Goal: Find specific page/section: Find specific page/section

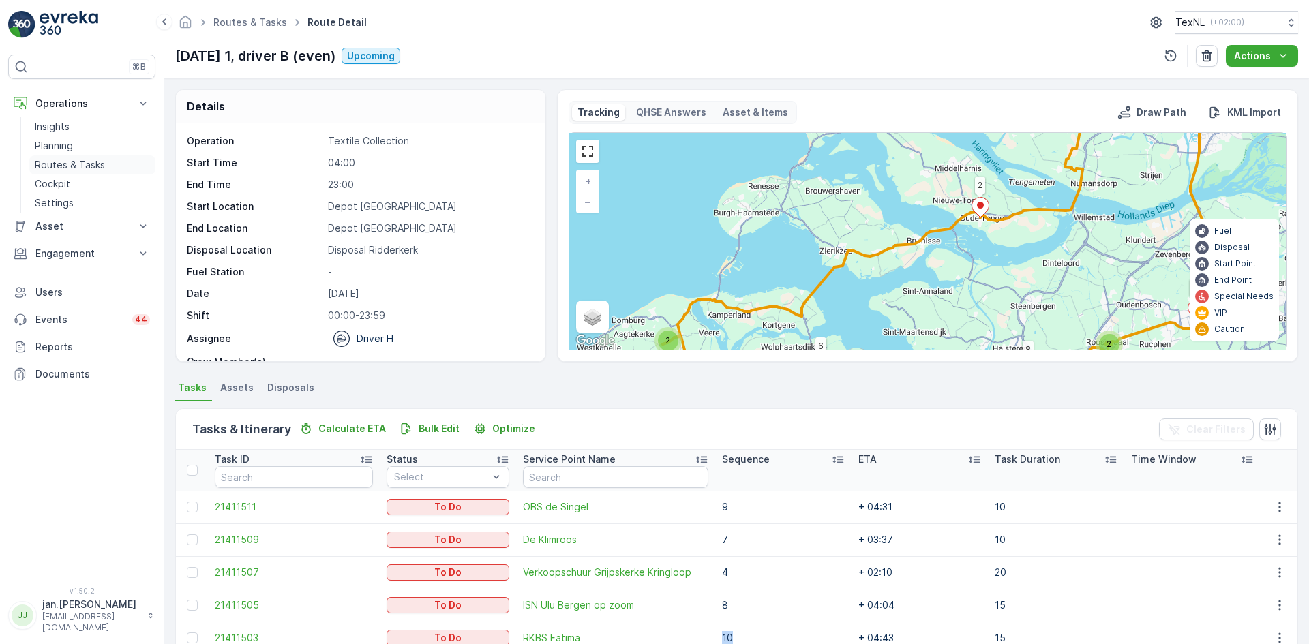
click at [74, 157] on link "Routes & Tasks" at bounding box center [92, 164] width 126 height 19
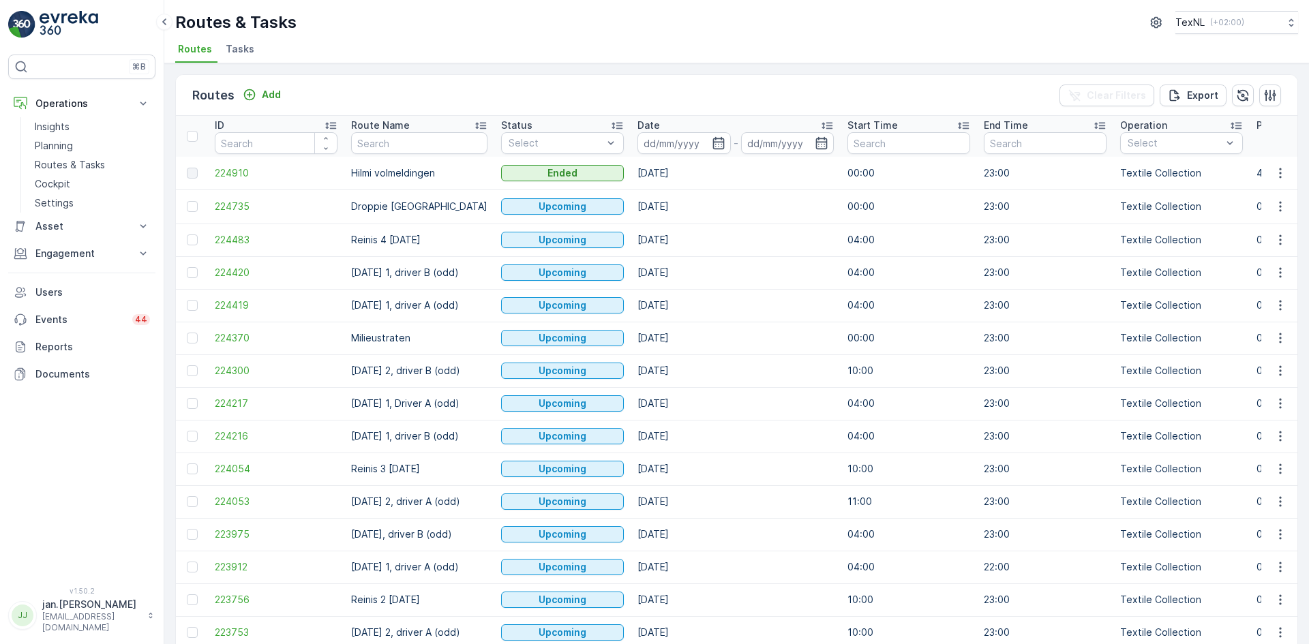
click at [669, 138] on input at bounding box center [683, 143] width 93 height 22
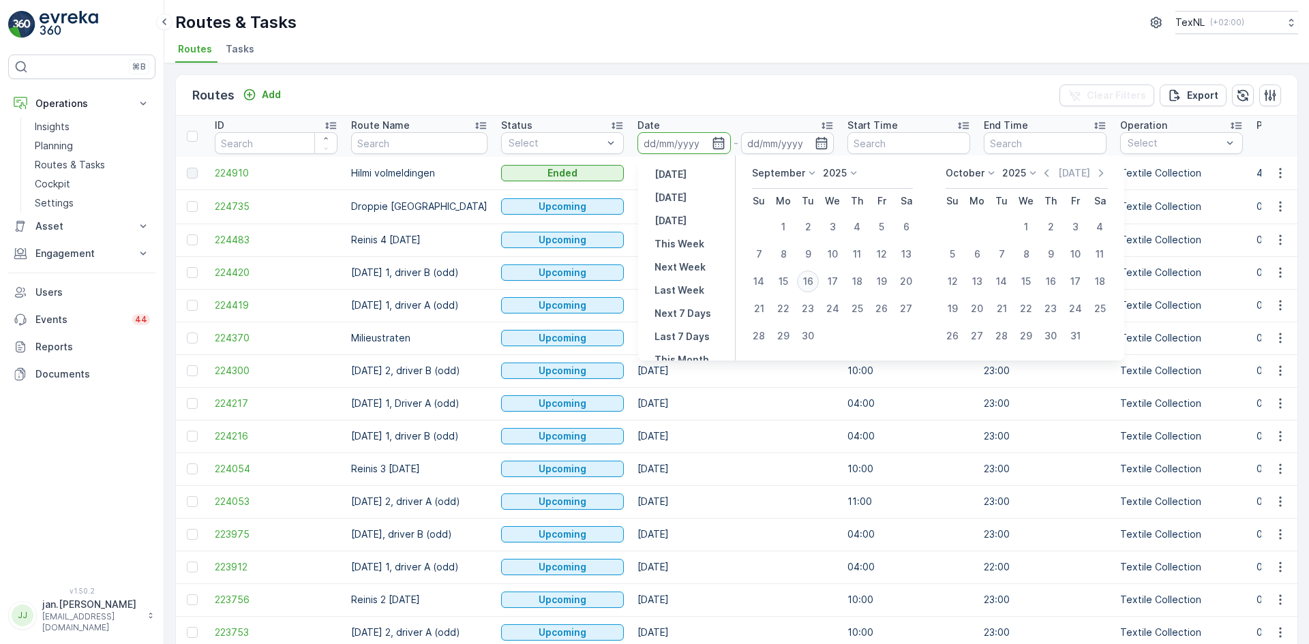
click at [803, 280] on div "16" at bounding box center [808, 282] width 22 height 22
type input "[DATE]"
click at [803, 280] on div "16" at bounding box center [808, 282] width 22 height 22
type input "[DATE]"
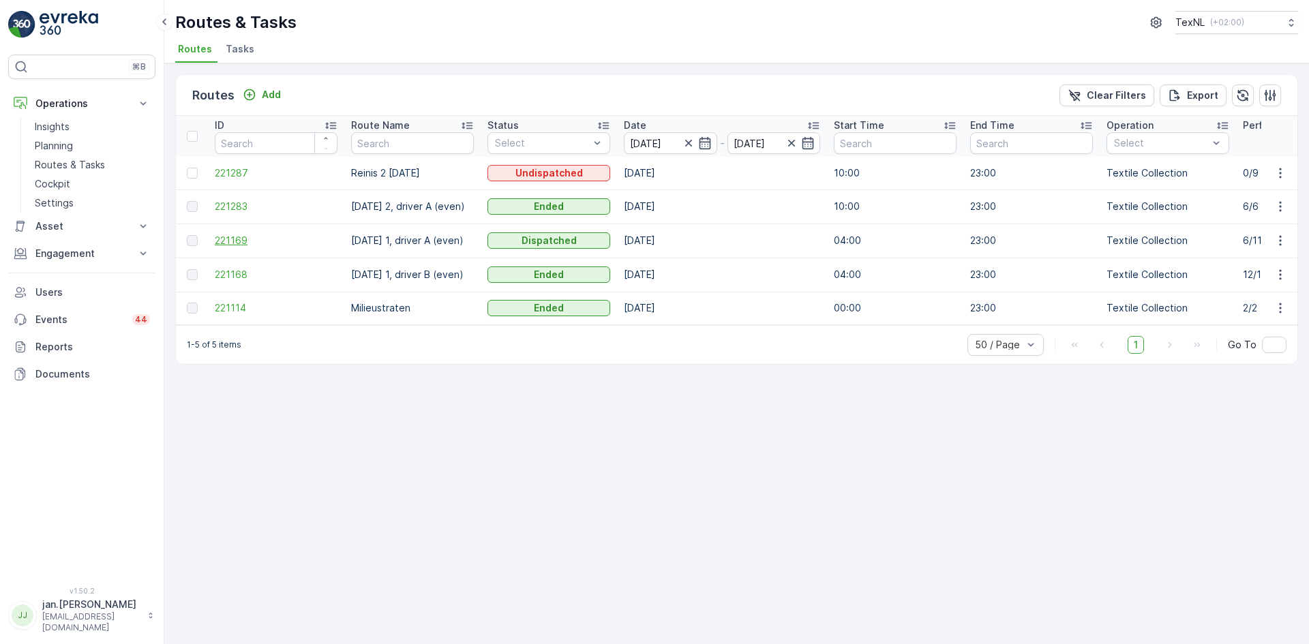
click at [234, 236] on span "221169" at bounding box center [276, 241] width 123 height 14
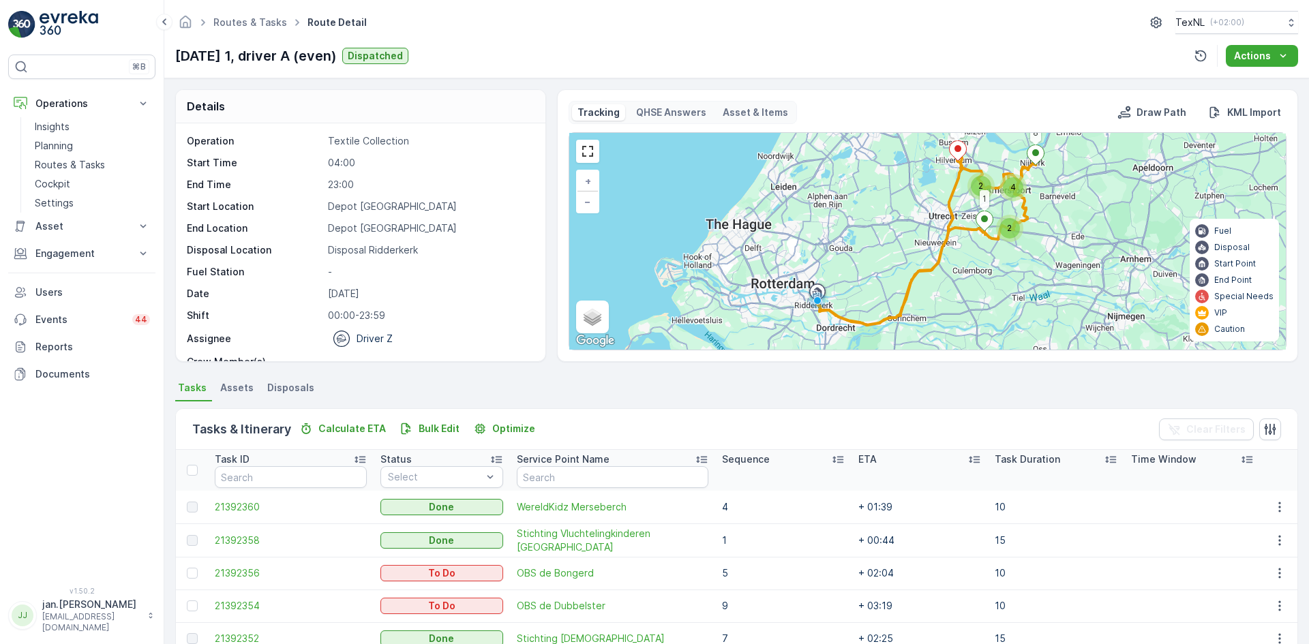
click at [737, 460] on p "Sequence" at bounding box center [746, 460] width 48 height 14
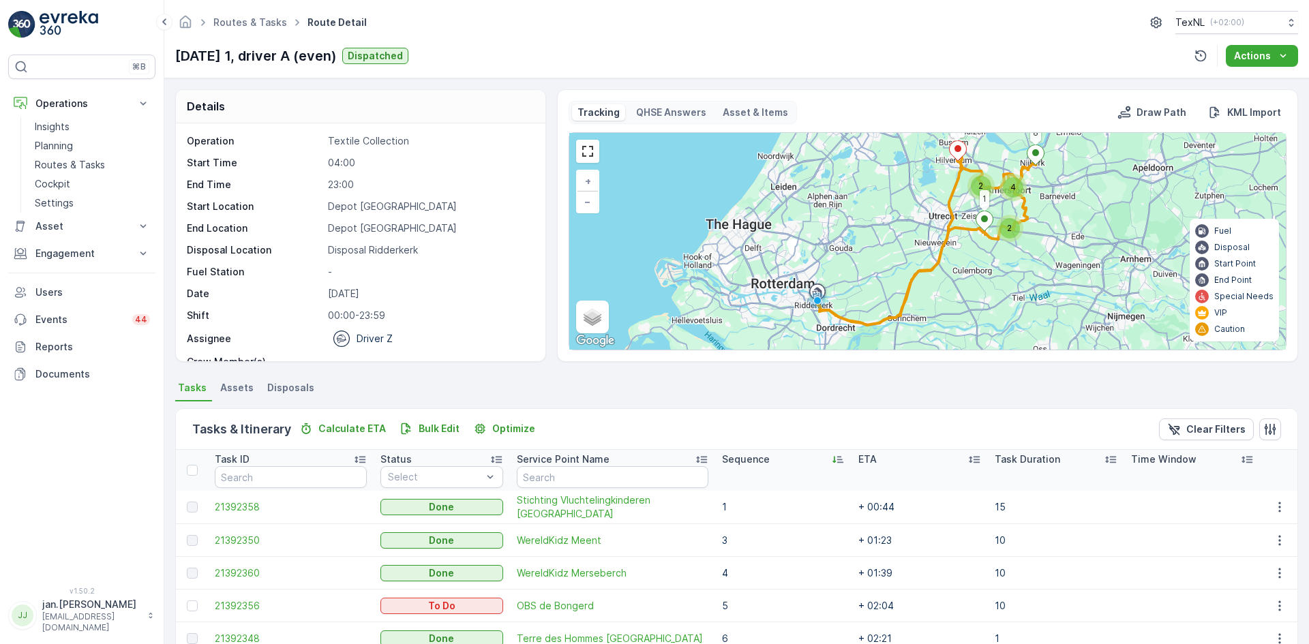
scroll to position [265, 0]
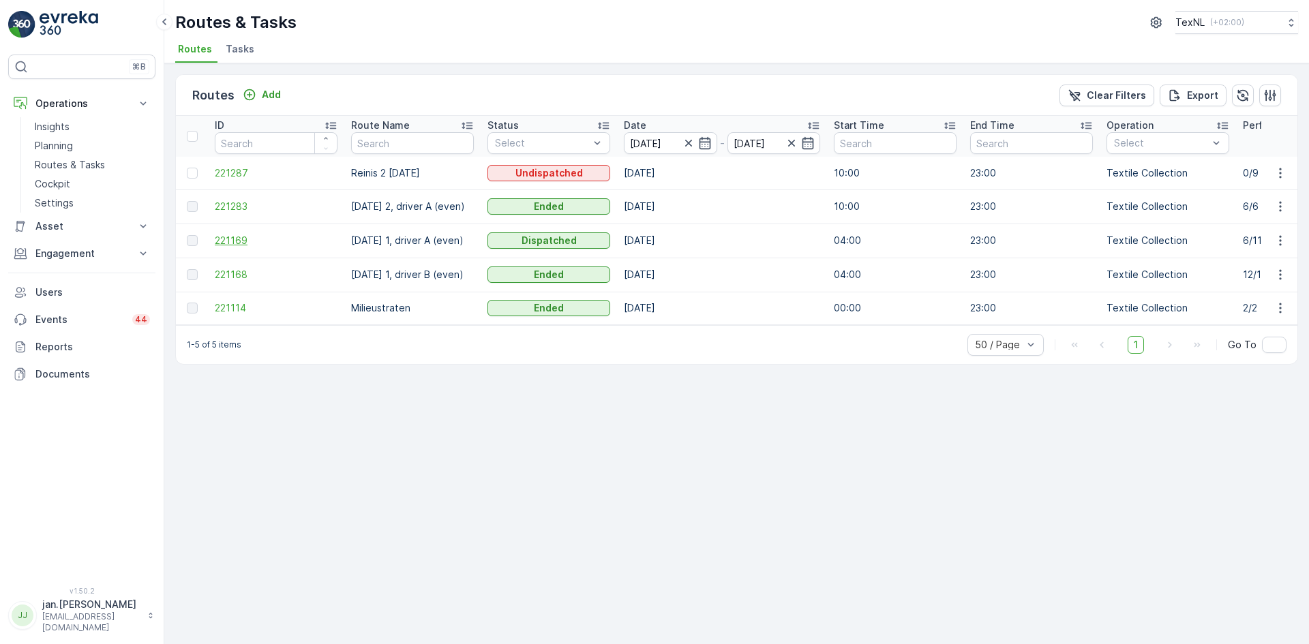
click at [241, 244] on span "221169" at bounding box center [276, 241] width 123 height 14
click at [237, 201] on span "221283" at bounding box center [276, 207] width 123 height 14
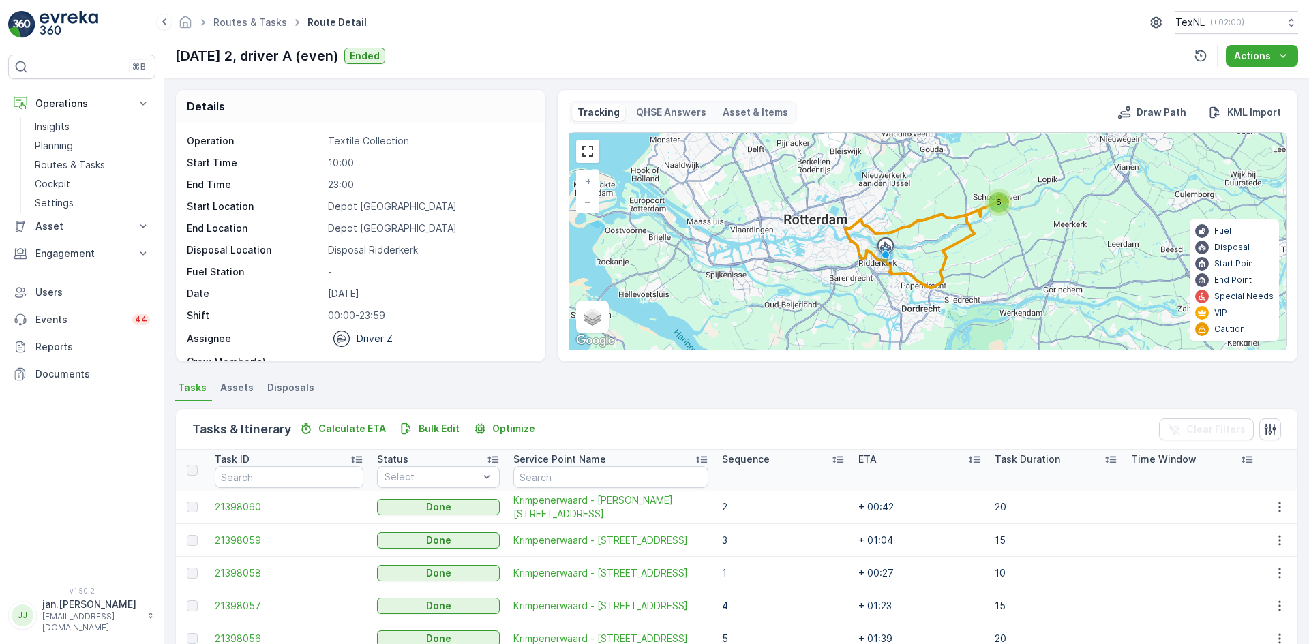
click at [749, 455] on p "Sequence" at bounding box center [746, 460] width 48 height 14
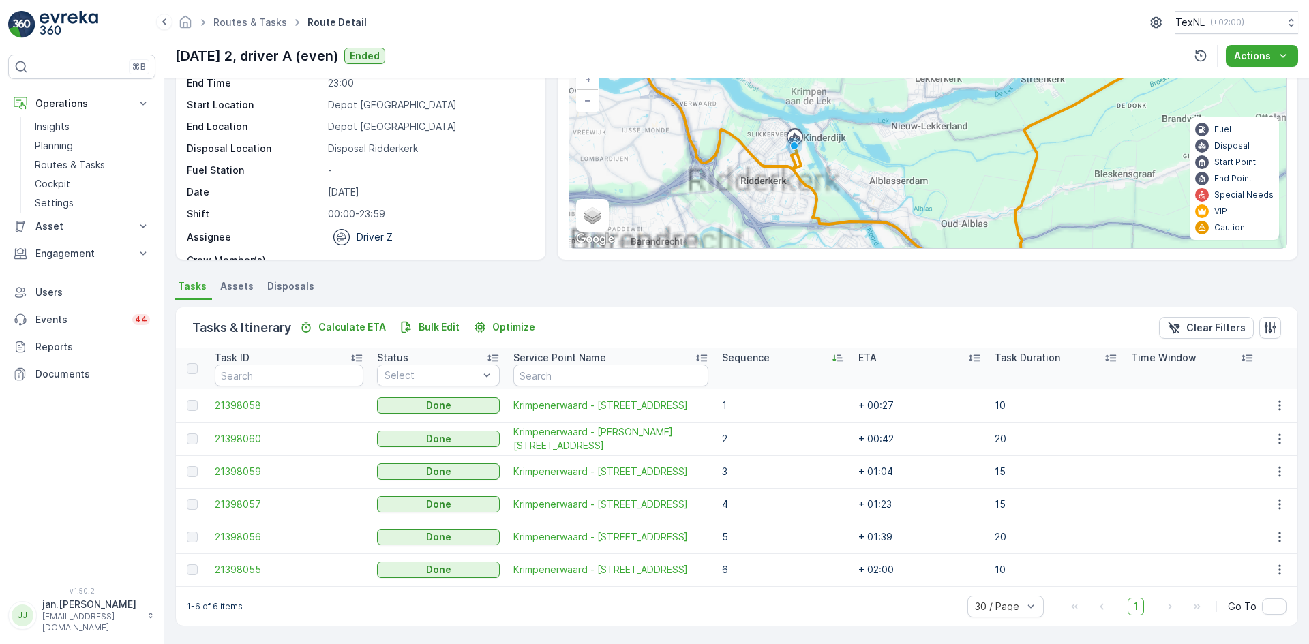
scroll to position [55, 0]
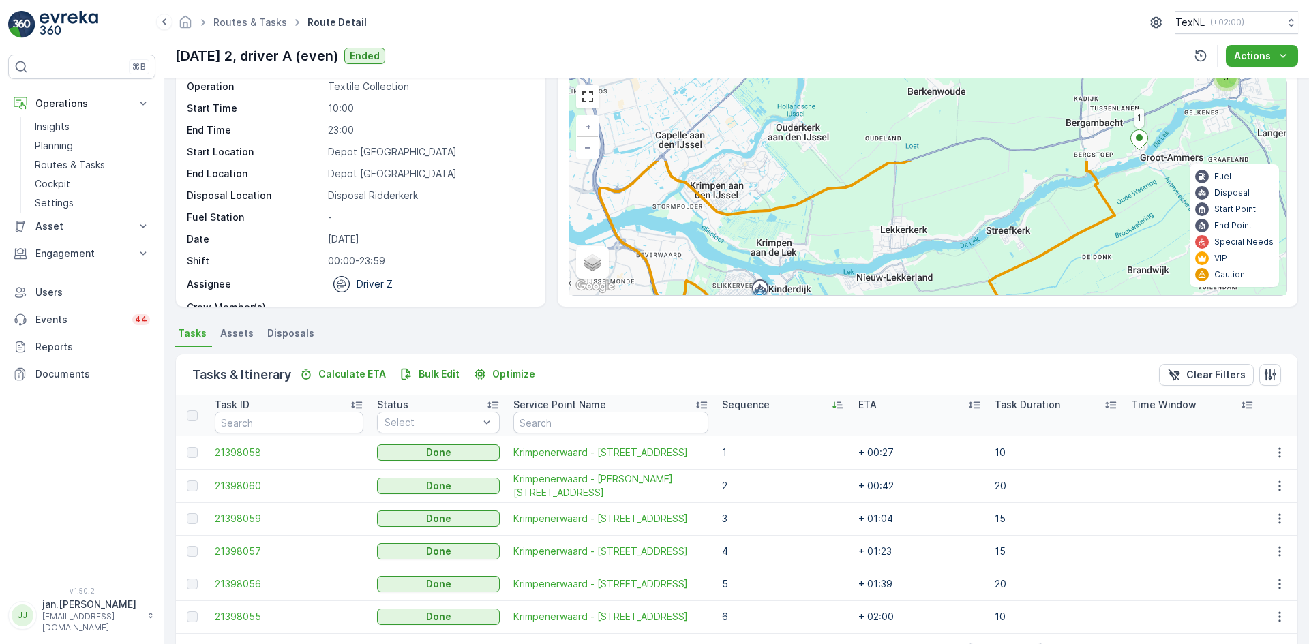
drag, startPoint x: 868, startPoint y: 177, endPoint x: 833, endPoint y: 281, distance: 110.0
click at [833, 281] on div "5 1 + − Satellite Roadmap Terrain Hybrid Leaflet Keyboard shortcuts Map Data Ma…" at bounding box center [927, 186] width 717 height 217
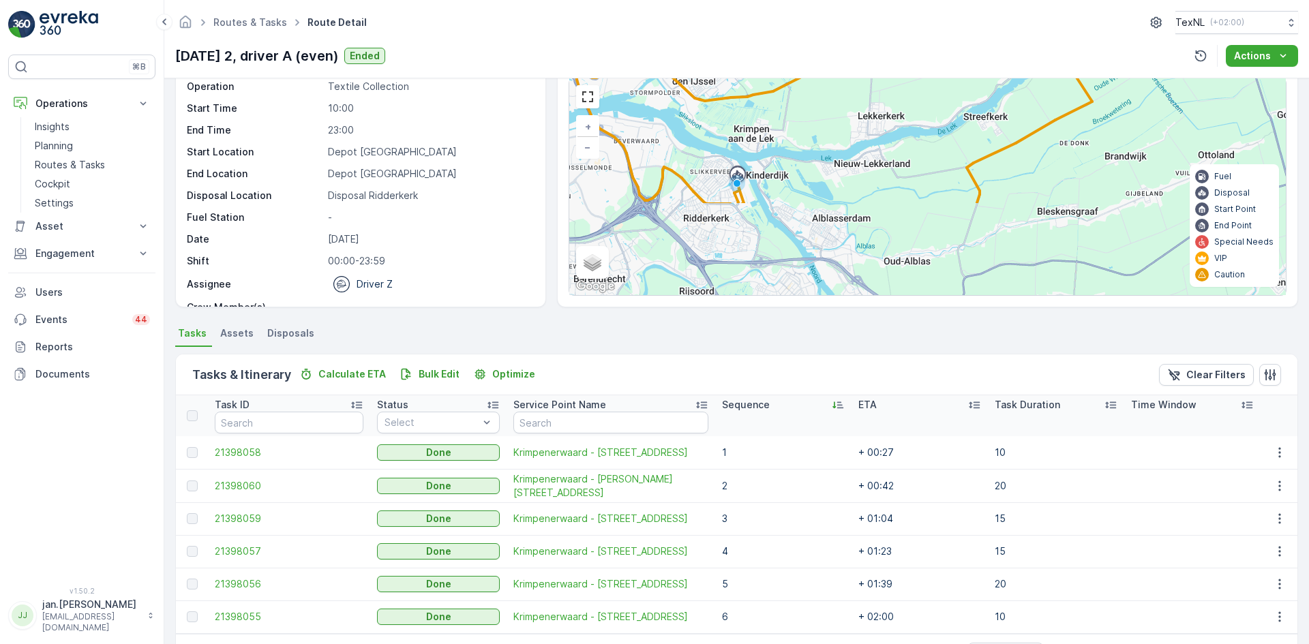
drag, startPoint x: 899, startPoint y: 218, endPoint x: 882, endPoint y: 98, distance: 121.2
click at [881, 100] on div "5 1 + − Satellite Roadmap Terrain Hybrid Leaflet Keyboard shortcuts Map Data Ma…" at bounding box center [927, 186] width 717 height 217
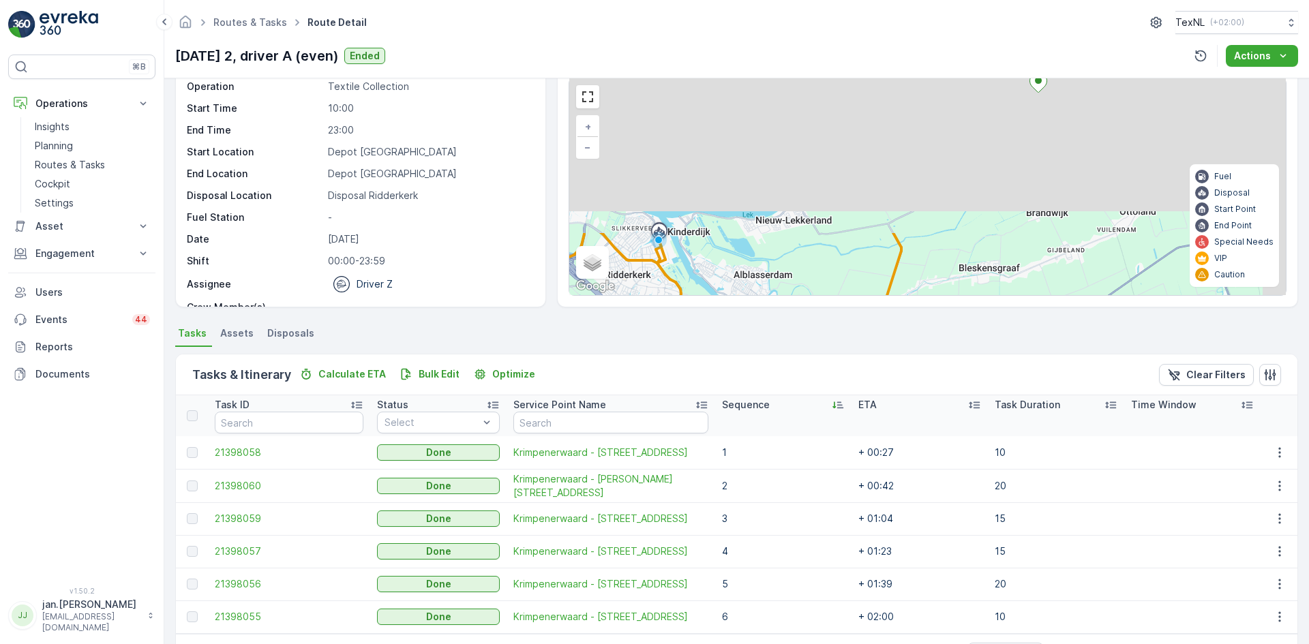
drag, startPoint x: 963, startPoint y: 149, endPoint x: 891, endPoint y: 348, distance: 211.8
click at [891, 348] on div "Details Operation Textile Collection Start Time 10:00 End Time 23:00 Start Loca…" at bounding box center [736, 361] width 1145 height 566
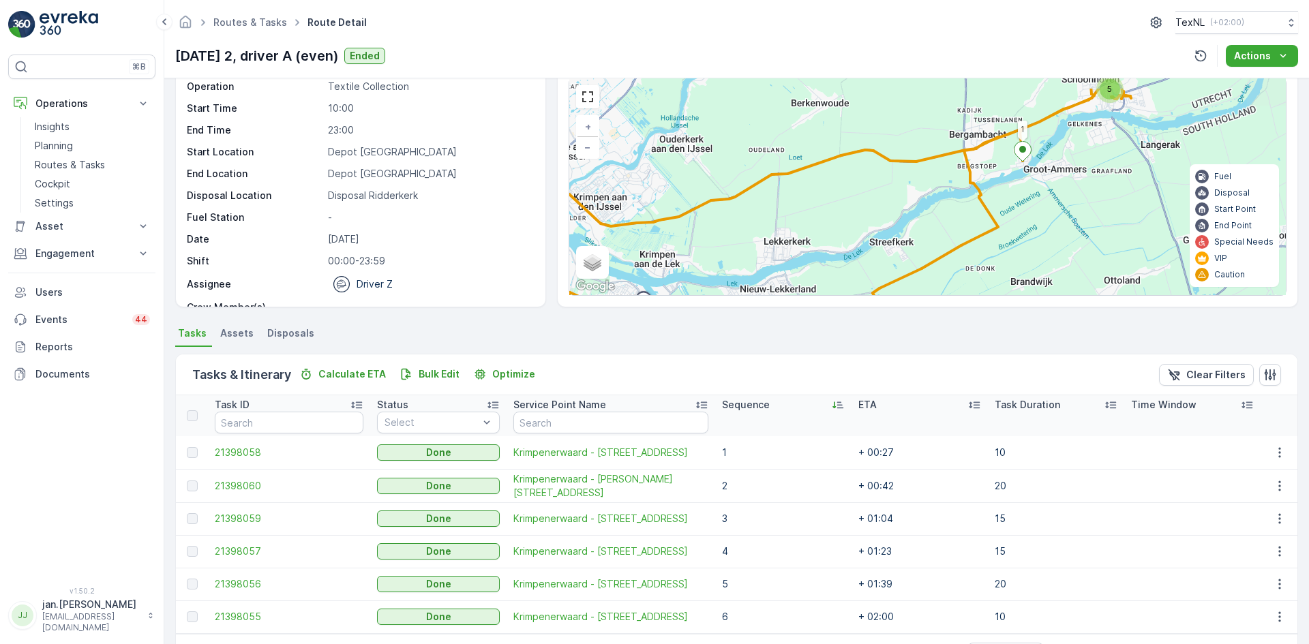
drag, startPoint x: 973, startPoint y: 185, endPoint x: 965, endPoint y: 216, distance: 32.4
click at [965, 216] on div "5 1 + − Satellite Roadmap Terrain Hybrid Leaflet Keyboard shortcuts Map Data Ma…" at bounding box center [927, 186] width 717 height 217
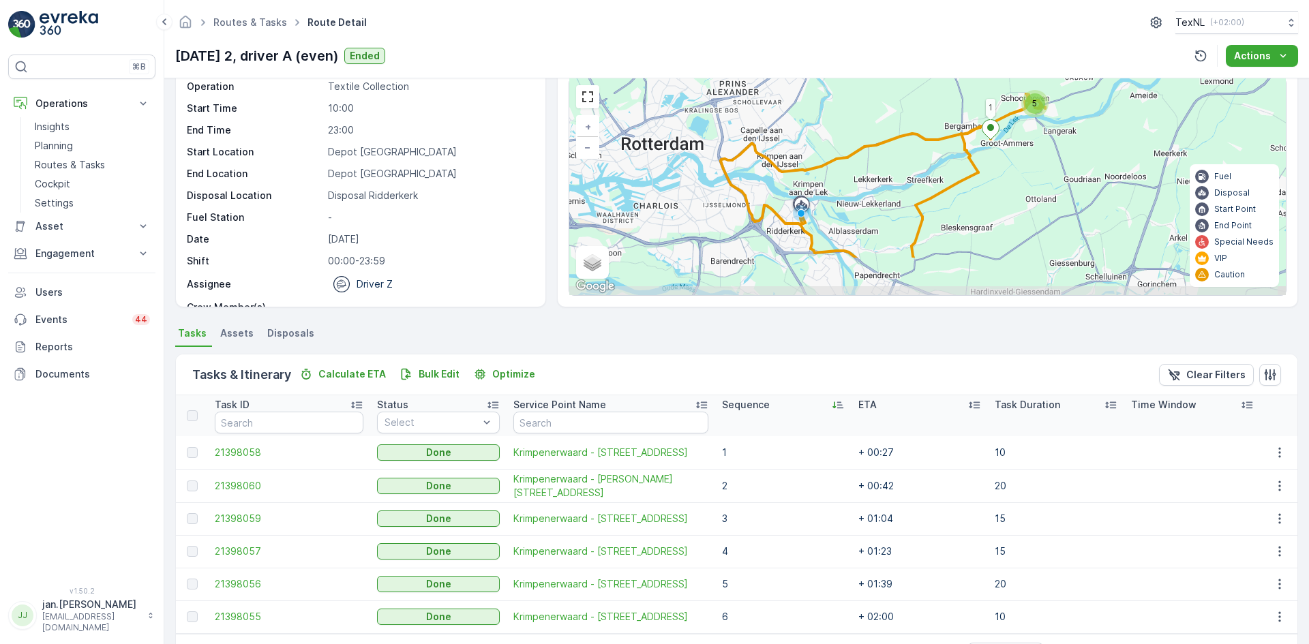
drag, startPoint x: 893, startPoint y: 253, endPoint x: 907, endPoint y: 194, distance: 61.0
click at [907, 194] on div "5 1 + − Satellite Roadmap Terrain Hybrid Leaflet Keyboard shortcuts Map Data Ma…" at bounding box center [927, 186] width 717 height 217
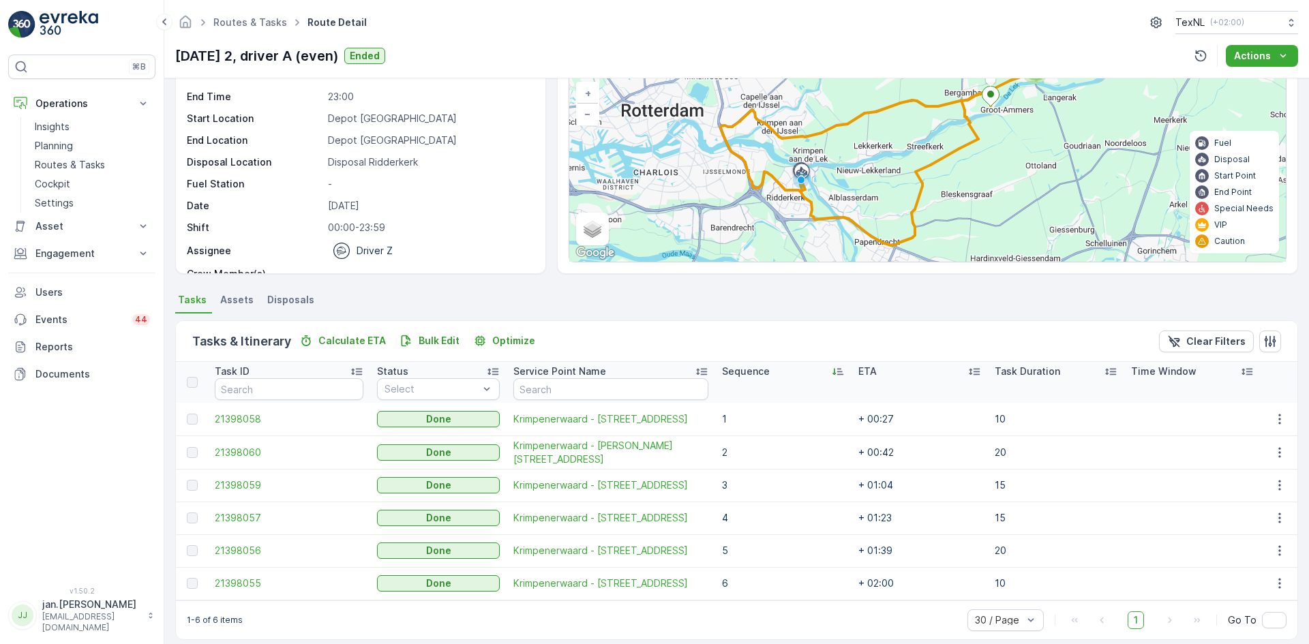
scroll to position [103, 0]
